Goal: Information Seeking & Learning: Learn about a topic

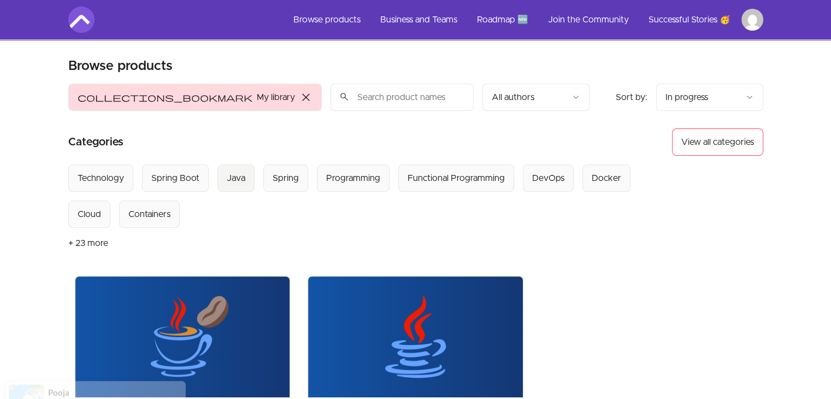
click at [236, 185] on button "Java" at bounding box center [235, 177] width 37 height 27
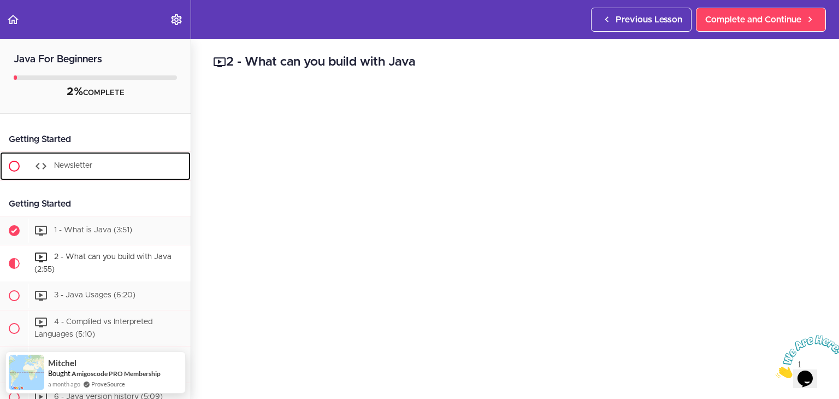
click at [82, 167] on span "Newsletter" at bounding box center [73, 166] width 38 height 8
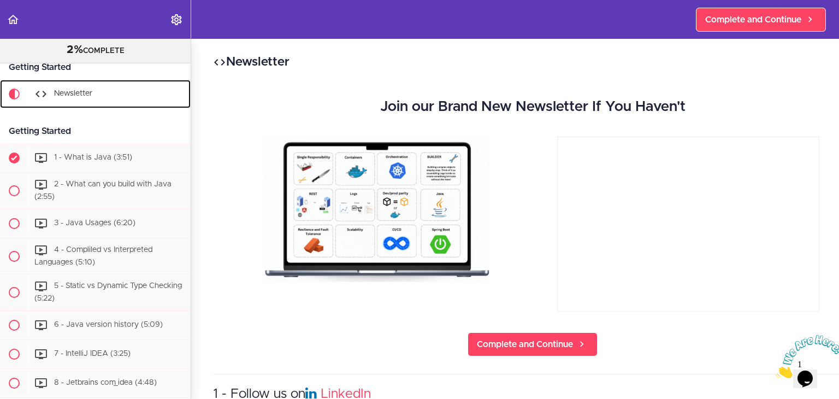
scroll to position [72, 0]
